Goal: Information Seeking & Learning: Learn about a topic

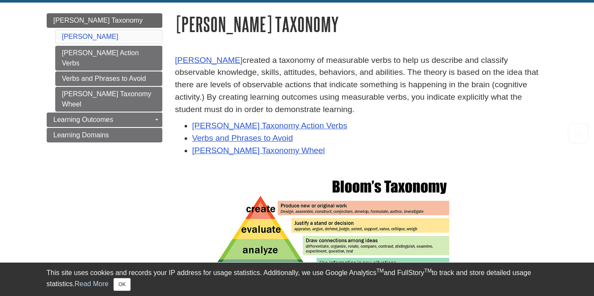
scroll to position [95, 0]
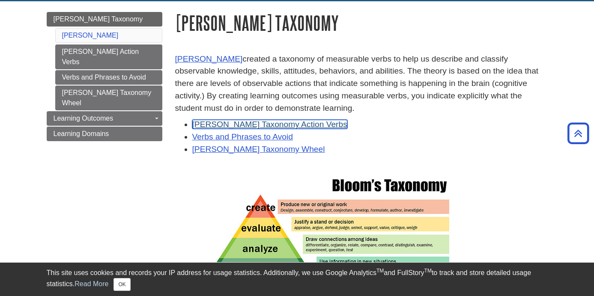
click at [275, 125] on link "Bloom's Taxonomy Action Verbs" at bounding box center [269, 124] width 155 height 9
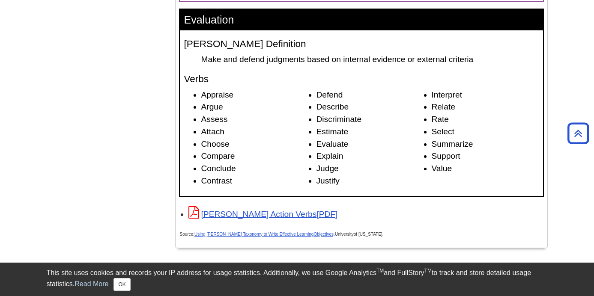
scroll to position [1305, 0]
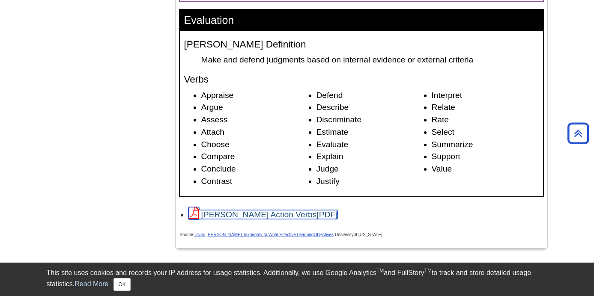
click at [266, 217] on link "[PERSON_NAME] Action Verbs" at bounding box center [262, 214] width 149 height 9
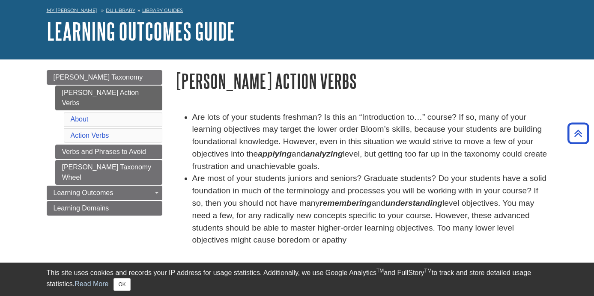
scroll to position [3, 0]
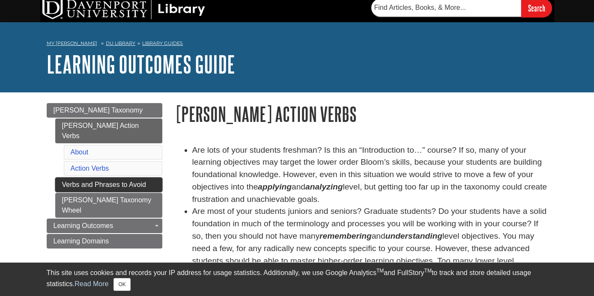
click at [116, 178] on link "Verbs and Phrases to Avoid" at bounding box center [108, 185] width 107 height 15
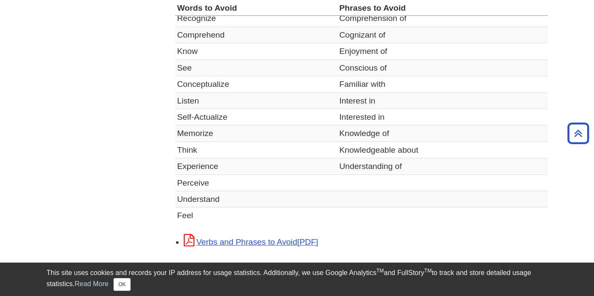
scroll to position [303, 0]
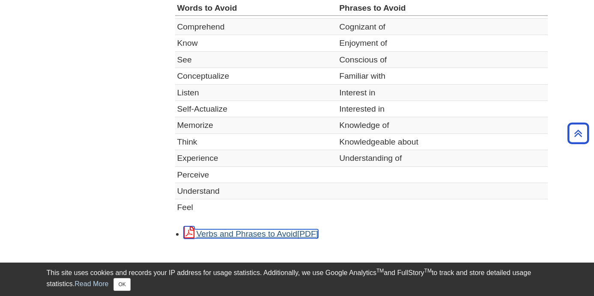
click at [265, 233] on link "Verbs and Phrases to Avoid" at bounding box center [251, 233] width 134 height 9
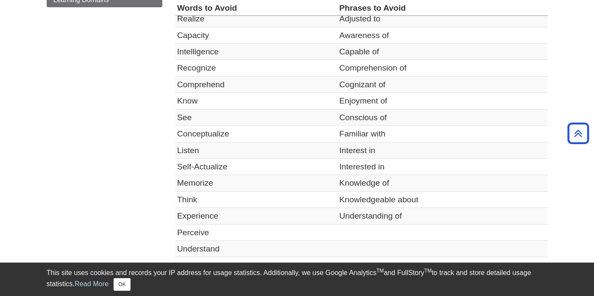
scroll to position [77, 0]
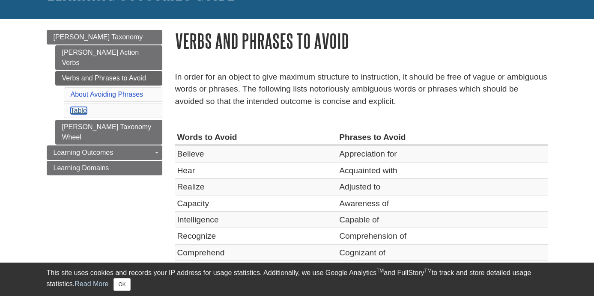
click at [80, 107] on link "Table" at bounding box center [79, 110] width 16 height 7
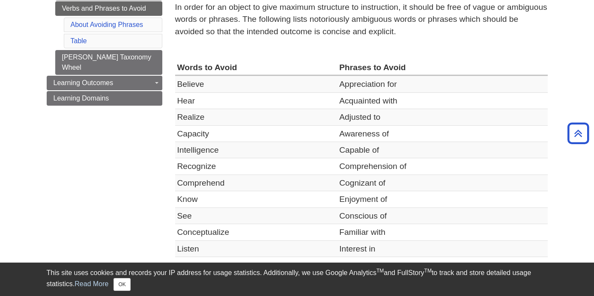
scroll to position [146, 0]
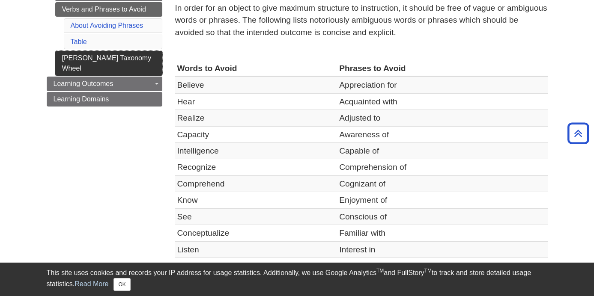
click at [97, 51] on link "[PERSON_NAME] Taxonomy Wheel" at bounding box center [108, 63] width 107 height 25
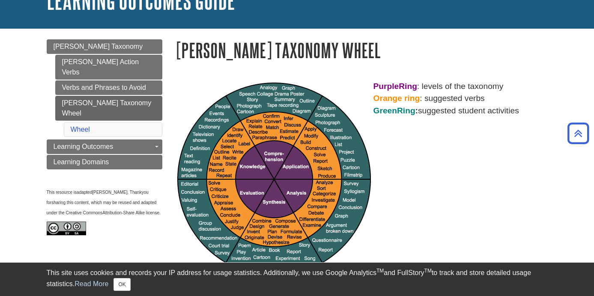
scroll to position [63, 0]
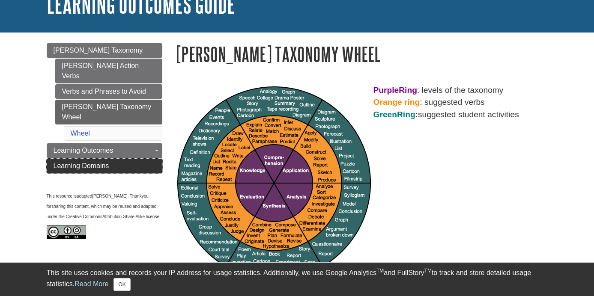
click at [126, 159] on link "Learning Domains" at bounding box center [105, 166] width 116 height 15
